Goal: Contribute content: Contribute content

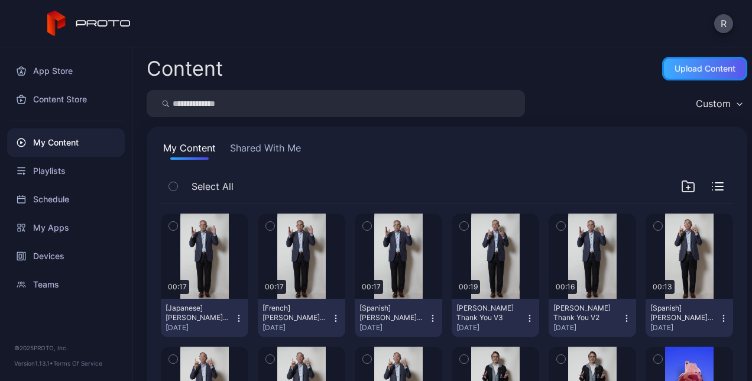
click at [710, 61] on div "Upload Content" at bounding box center [704, 69] width 85 height 24
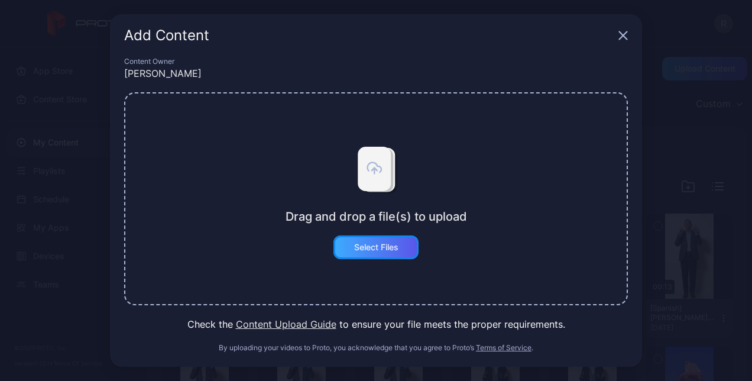
click at [357, 255] on div "Select Files" at bounding box center [375, 247] width 85 height 24
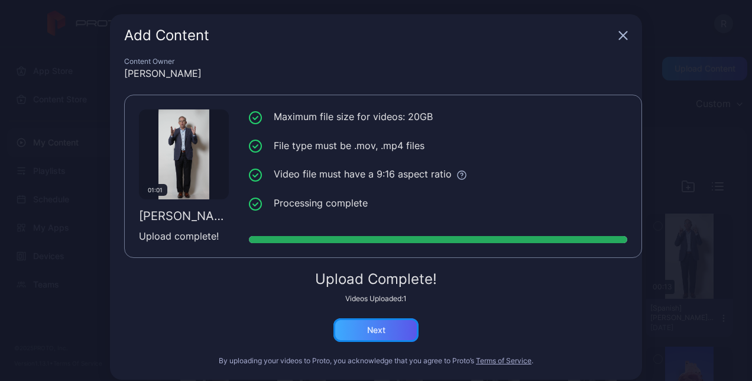
click at [392, 328] on div "Next" at bounding box center [375, 330] width 85 height 24
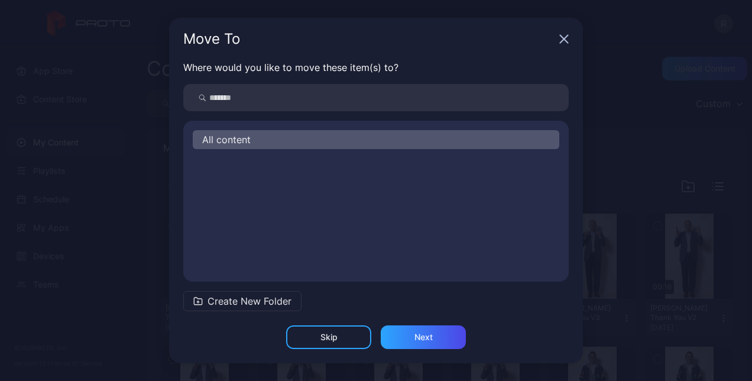
click at [342, 351] on div "Skip Next" at bounding box center [376, 344] width 414 height 38
click at [333, 342] on div "Skip" at bounding box center [328, 337] width 85 height 24
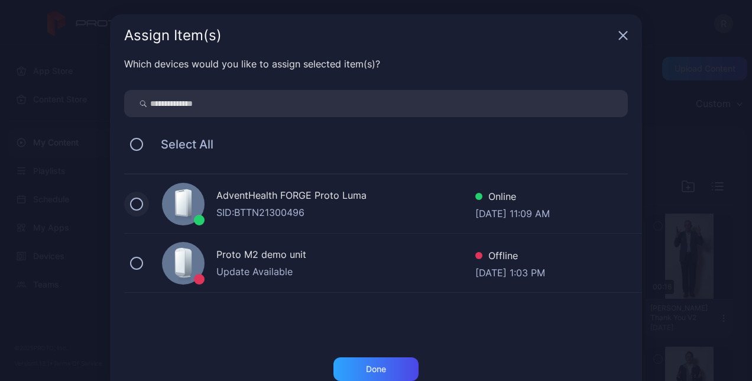
click at [130, 200] on button at bounding box center [136, 203] width 13 height 13
click at [379, 360] on div "Done" at bounding box center [375, 369] width 85 height 24
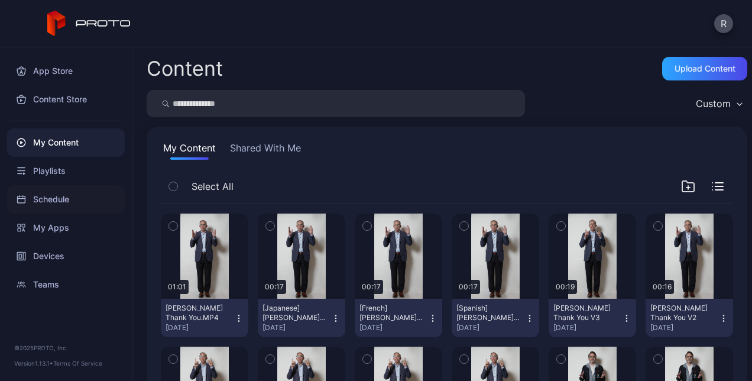
click at [57, 200] on div "Schedule" at bounding box center [66, 199] width 118 height 28
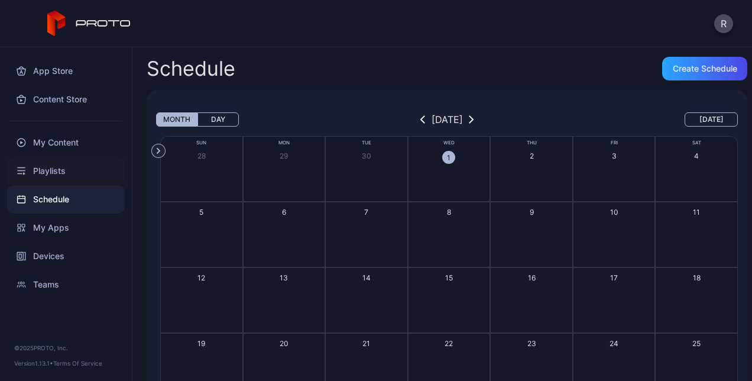
click at [53, 174] on div "Playlists" at bounding box center [66, 171] width 118 height 28
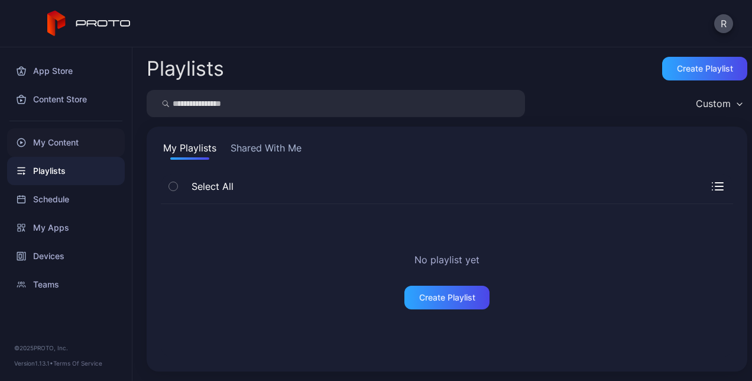
click at [64, 145] on div "My Content" at bounding box center [66, 142] width 118 height 28
